Goal: Navigation & Orientation: Understand site structure

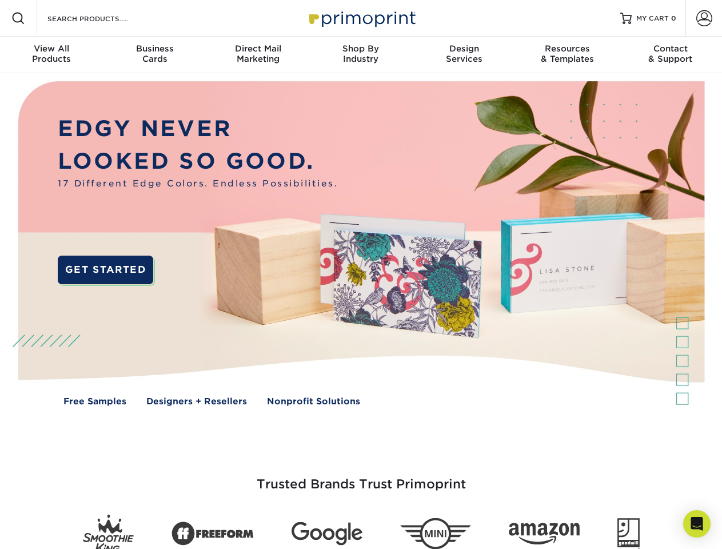
click at [361, 274] on img at bounding box center [360, 251] width 715 height 357
click at [18, 18] on span at bounding box center [18, 18] width 14 height 14
click at [704, 18] on span at bounding box center [704, 18] width 16 height 16
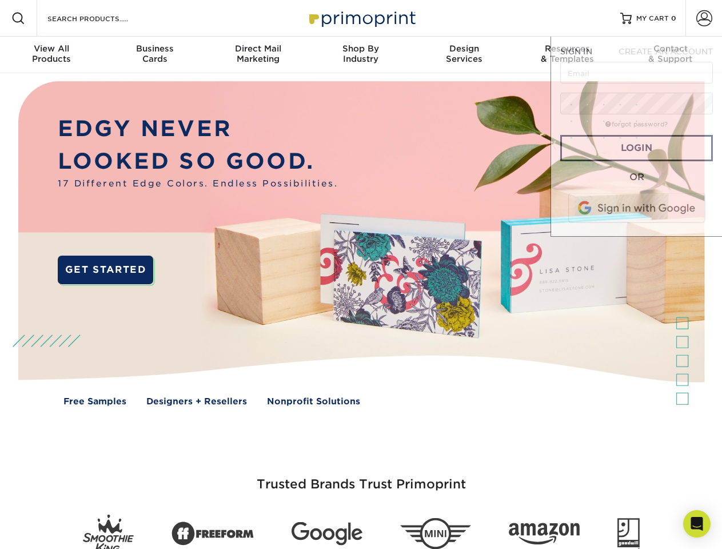
click at [51, 55] on div "View All Products" at bounding box center [51, 53] width 103 height 21
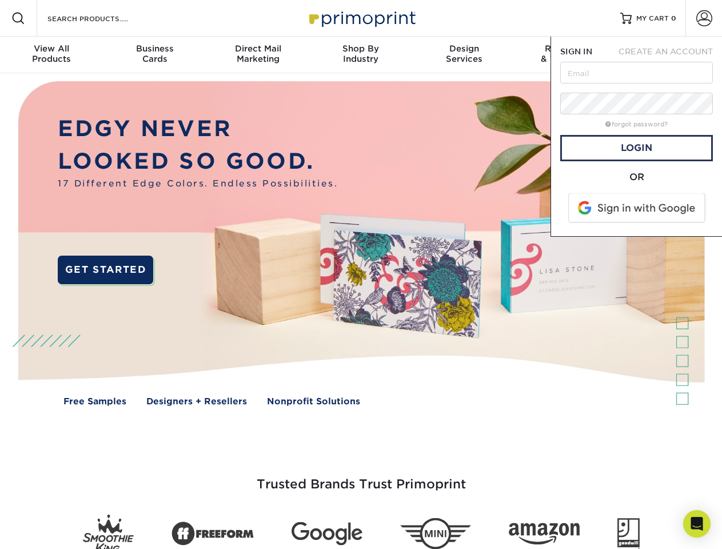
click at [154, 55] on div "Business Cards" at bounding box center [154, 53] width 103 height 21
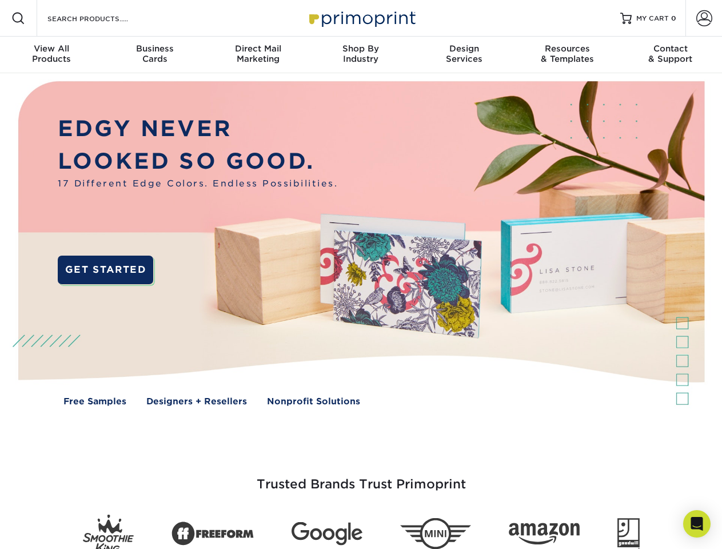
click at [258, 55] on div "Direct Mail Marketing" at bounding box center [257, 53] width 103 height 21
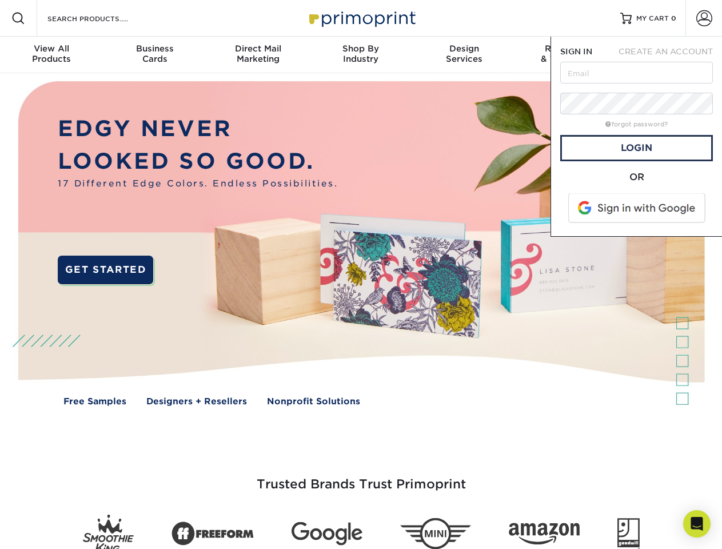
click at [361, 55] on div "Shop By Industry" at bounding box center [360, 53] width 103 height 21
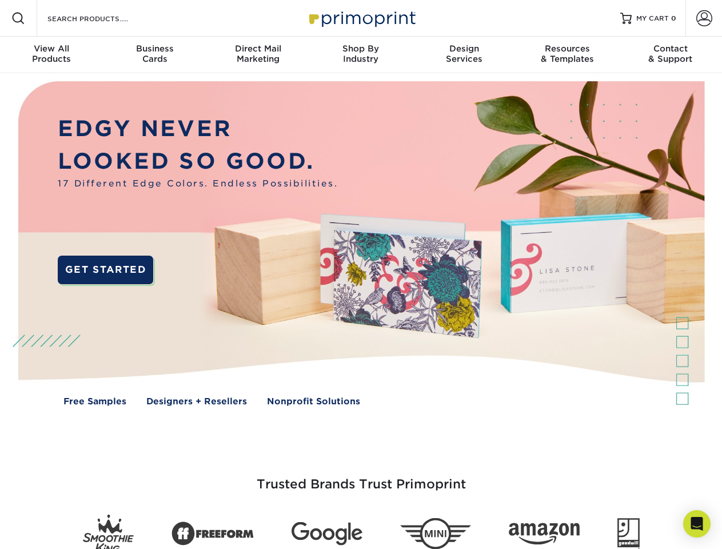
click at [464, 55] on div "Design Services" at bounding box center [464, 53] width 103 height 21
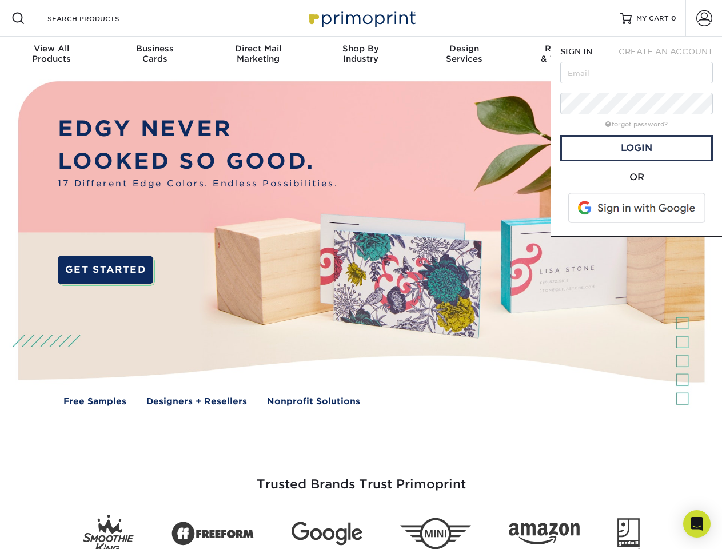
click at [567, 55] on span "SIGN IN" at bounding box center [576, 51] width 32 height 9
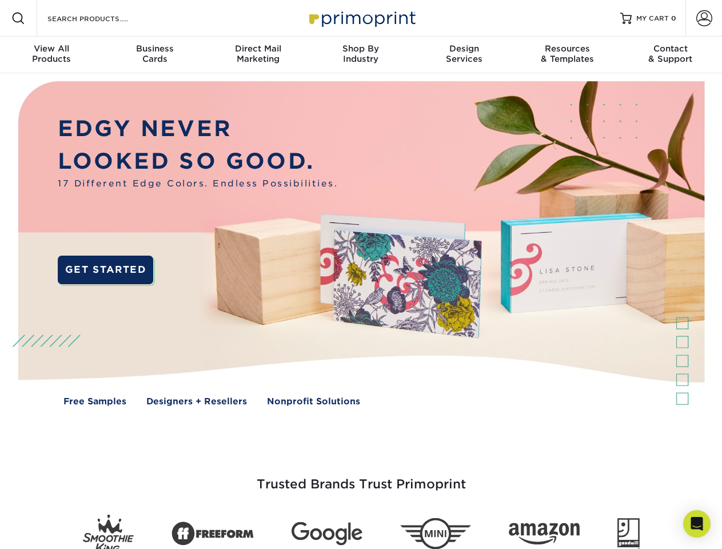
click at [671, 55] on div "Contact & Support" at bounding box center [670, 53] width 103 height 21
